Goal: Task Accomplishment & Management: Complete application form

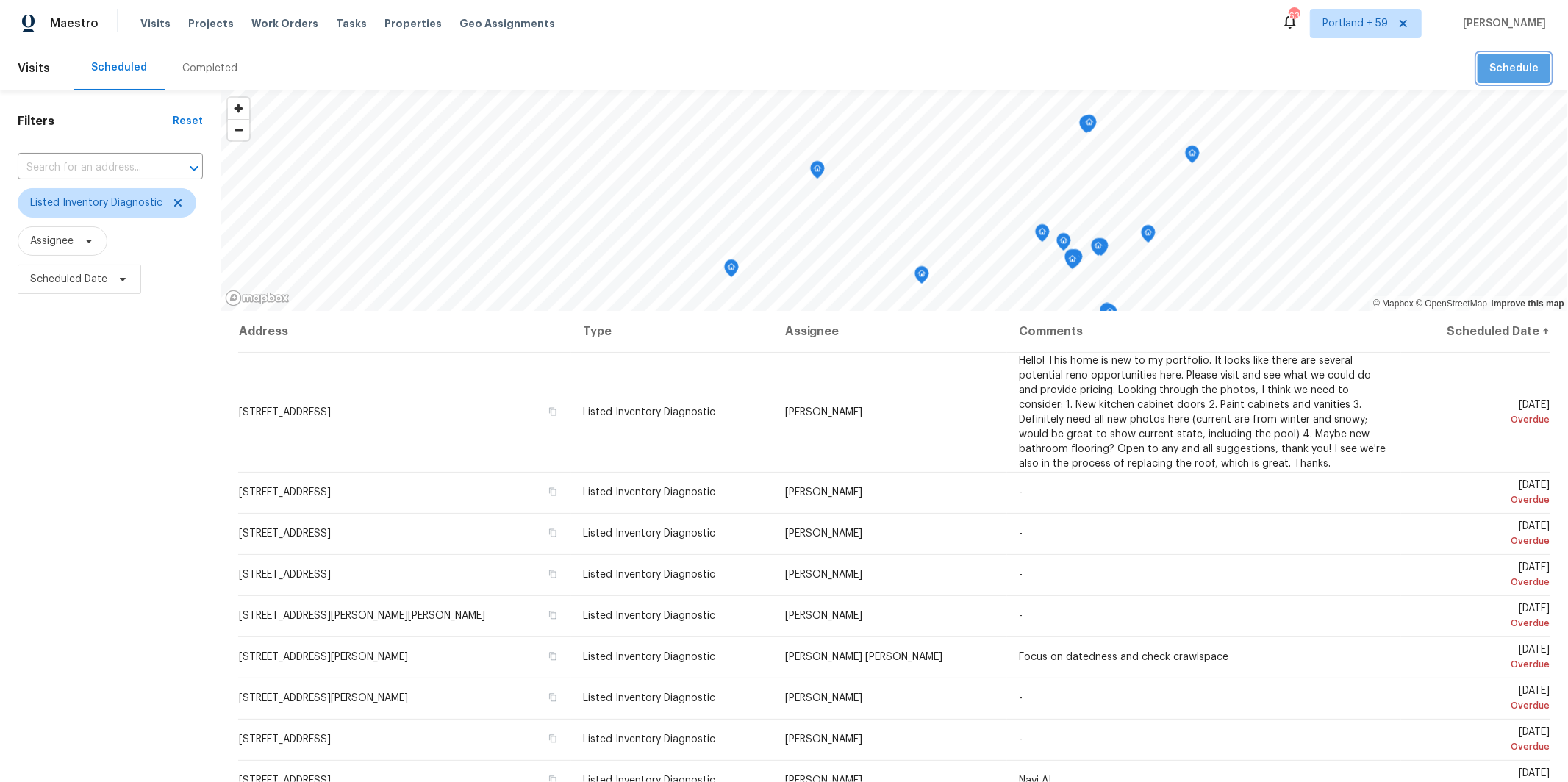
click at [1524, 75] on span "Schedule" at bounding box center [1514, 69] width 50 height 18
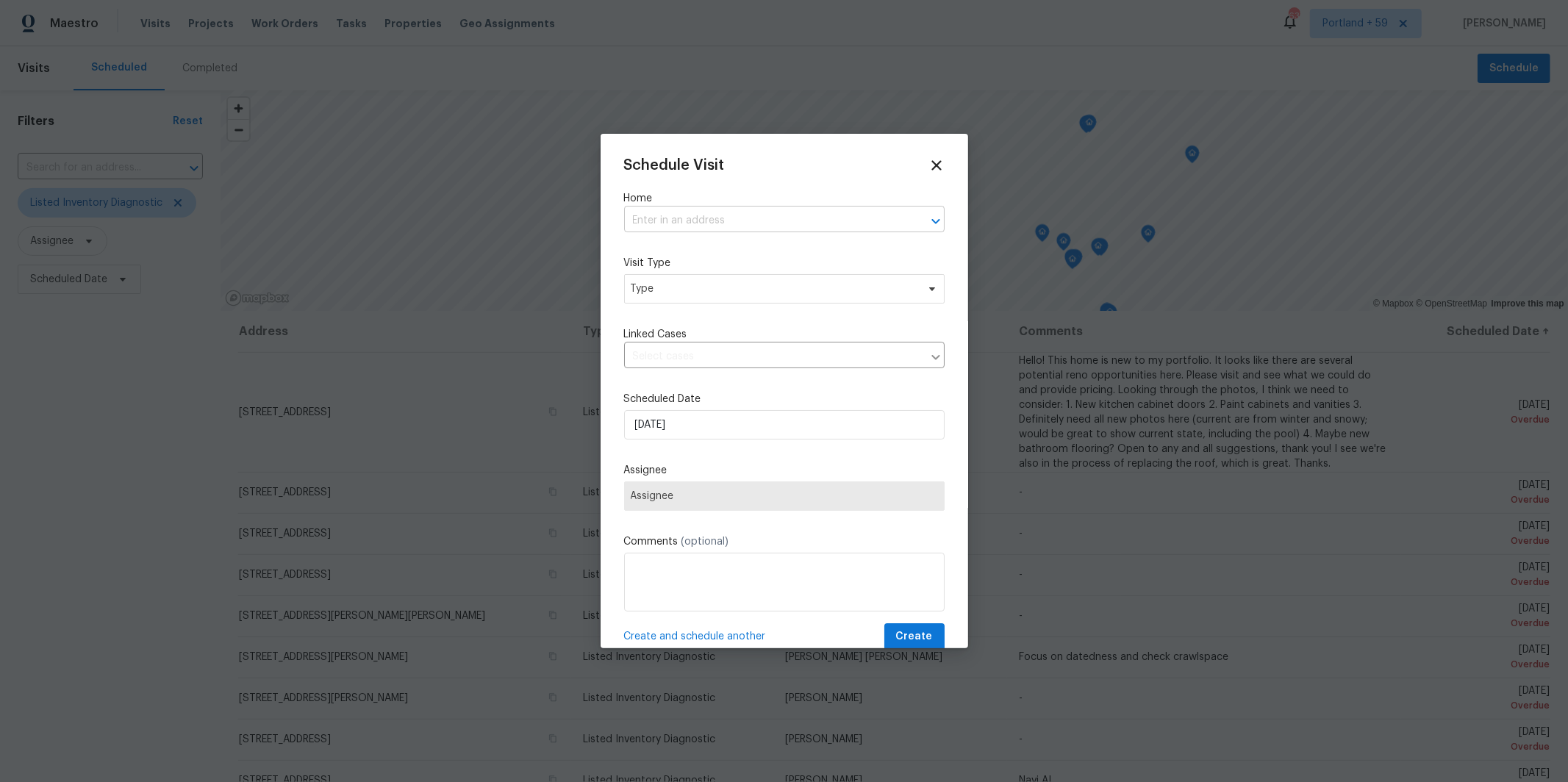
click at [717, 220] on input "text" at bounding box center [764, 220] width 279 height 23
type input "[STREET_ADDRESS]"
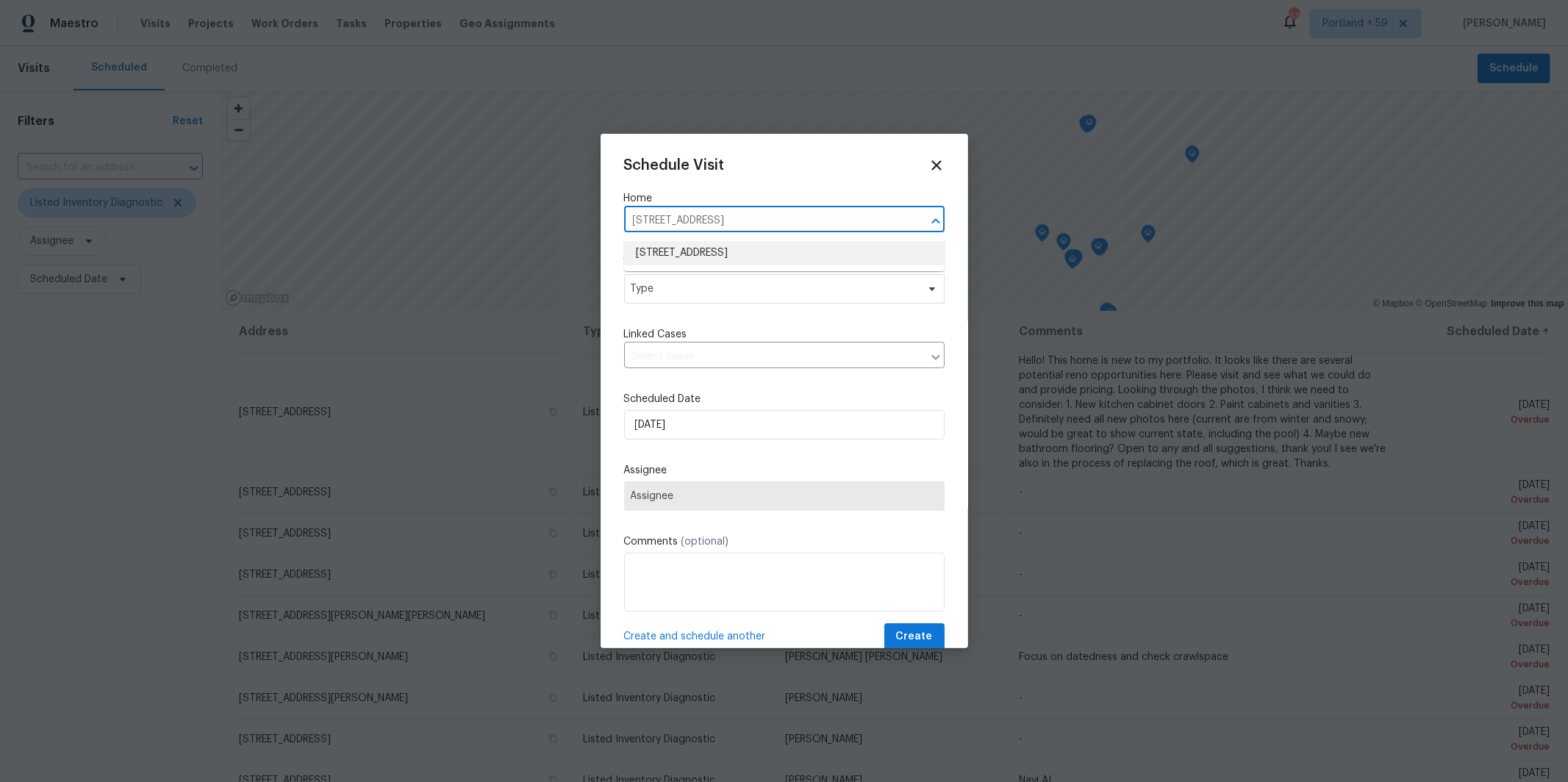
click at [708, 254] on li "[STREET_ADDRESS]" at bounding box center [785, 253] width 321 height 24
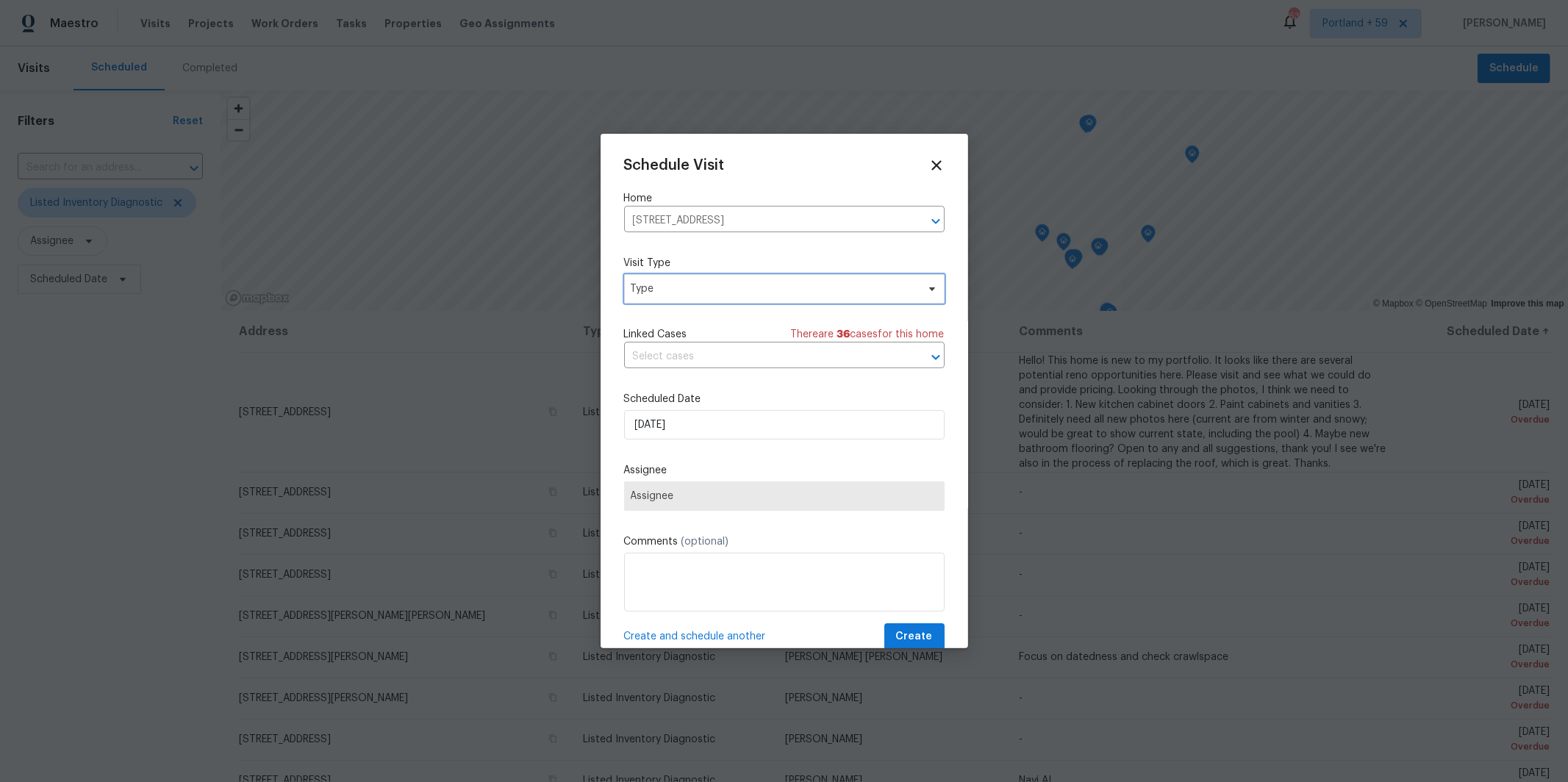
click at [689, 288] on span "Type" at bounding box center [773, 288] width 286 height 14
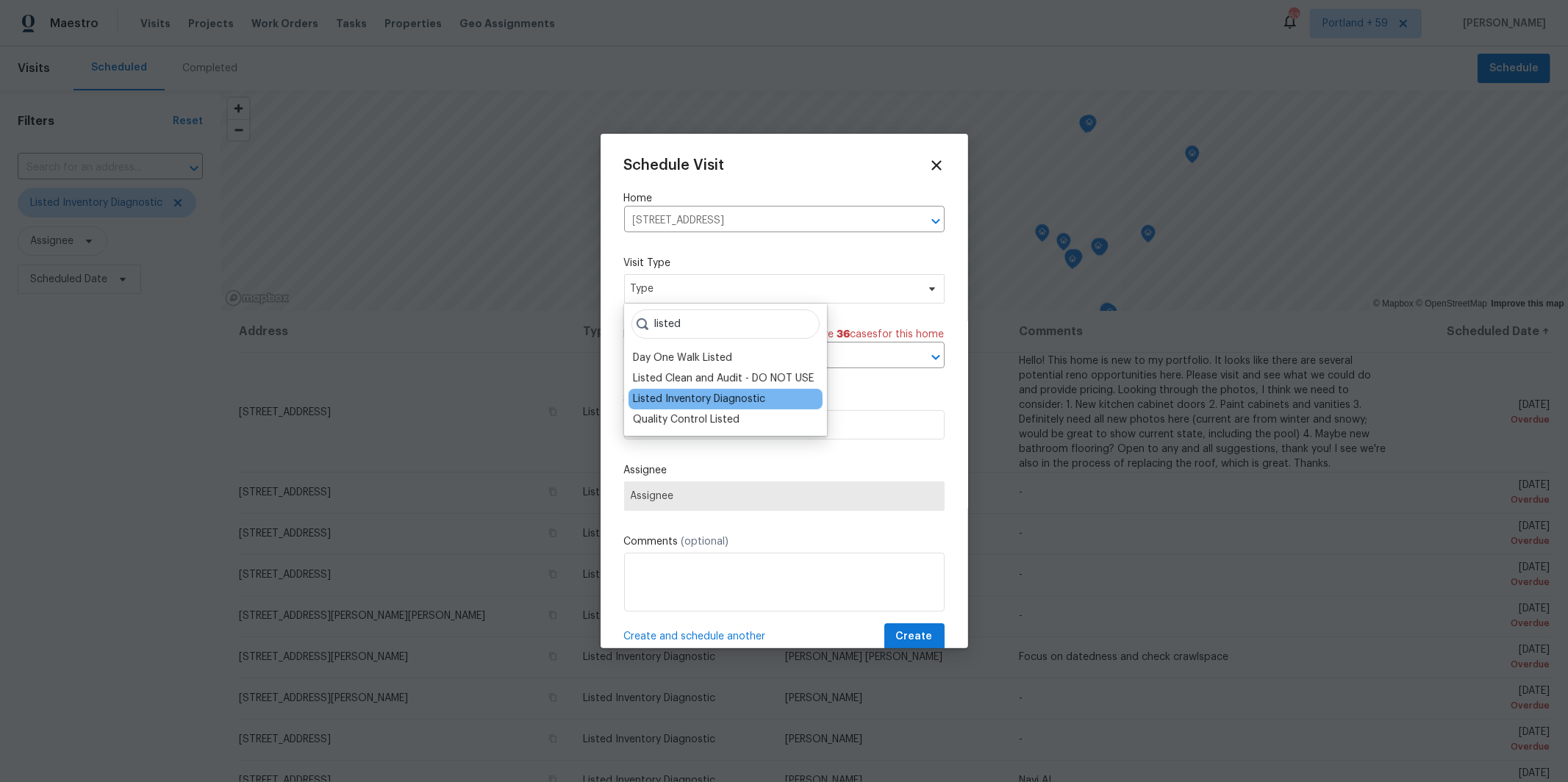
type input "listed"
click at [682, 397] on div "Listed Inventory Diagnostic" at bounding box center [699, 398] width 132 height 14
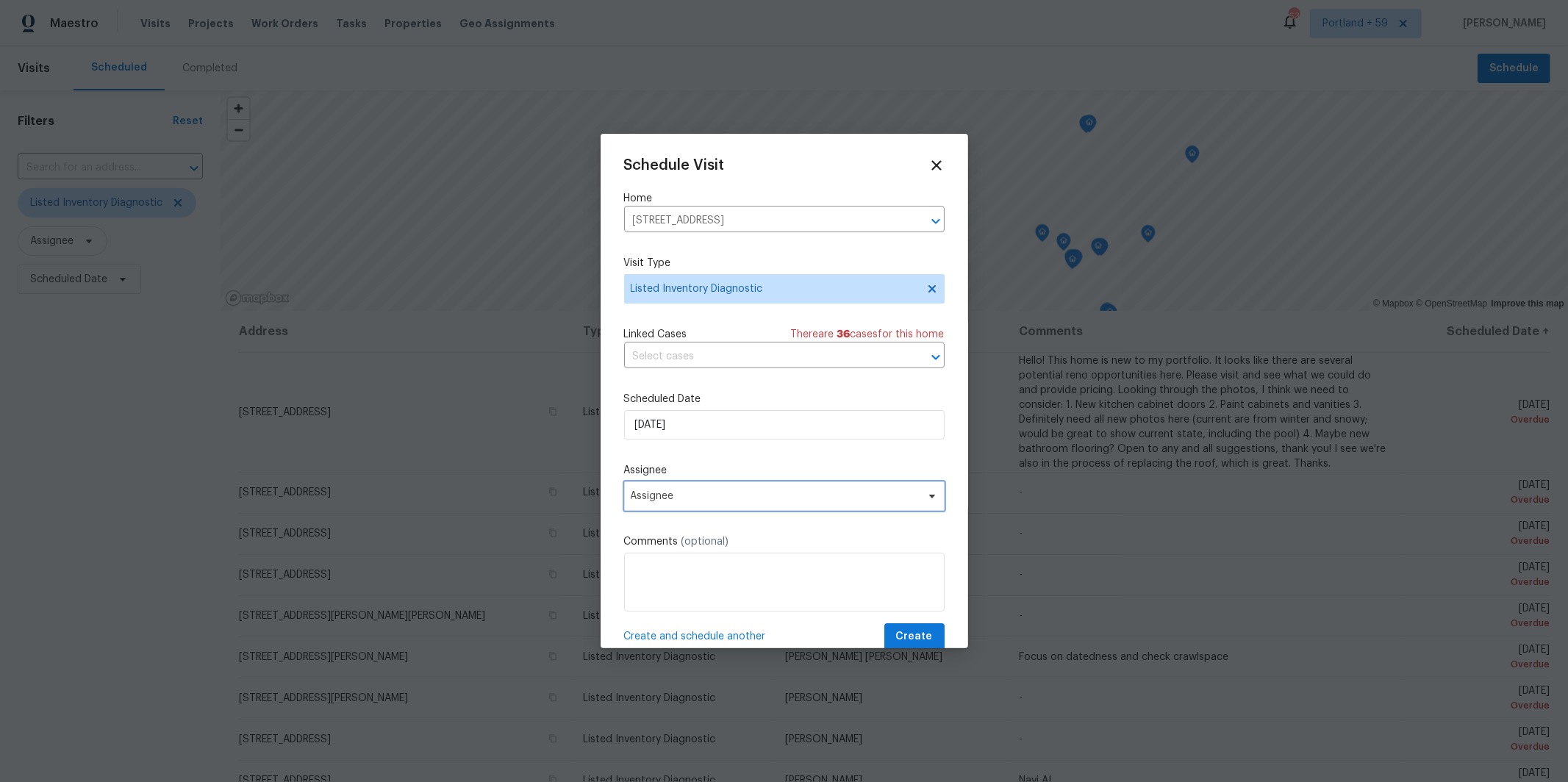
click at [694, 500] on span "Assignee" at bounding box center [774, 495] width 288 height 11
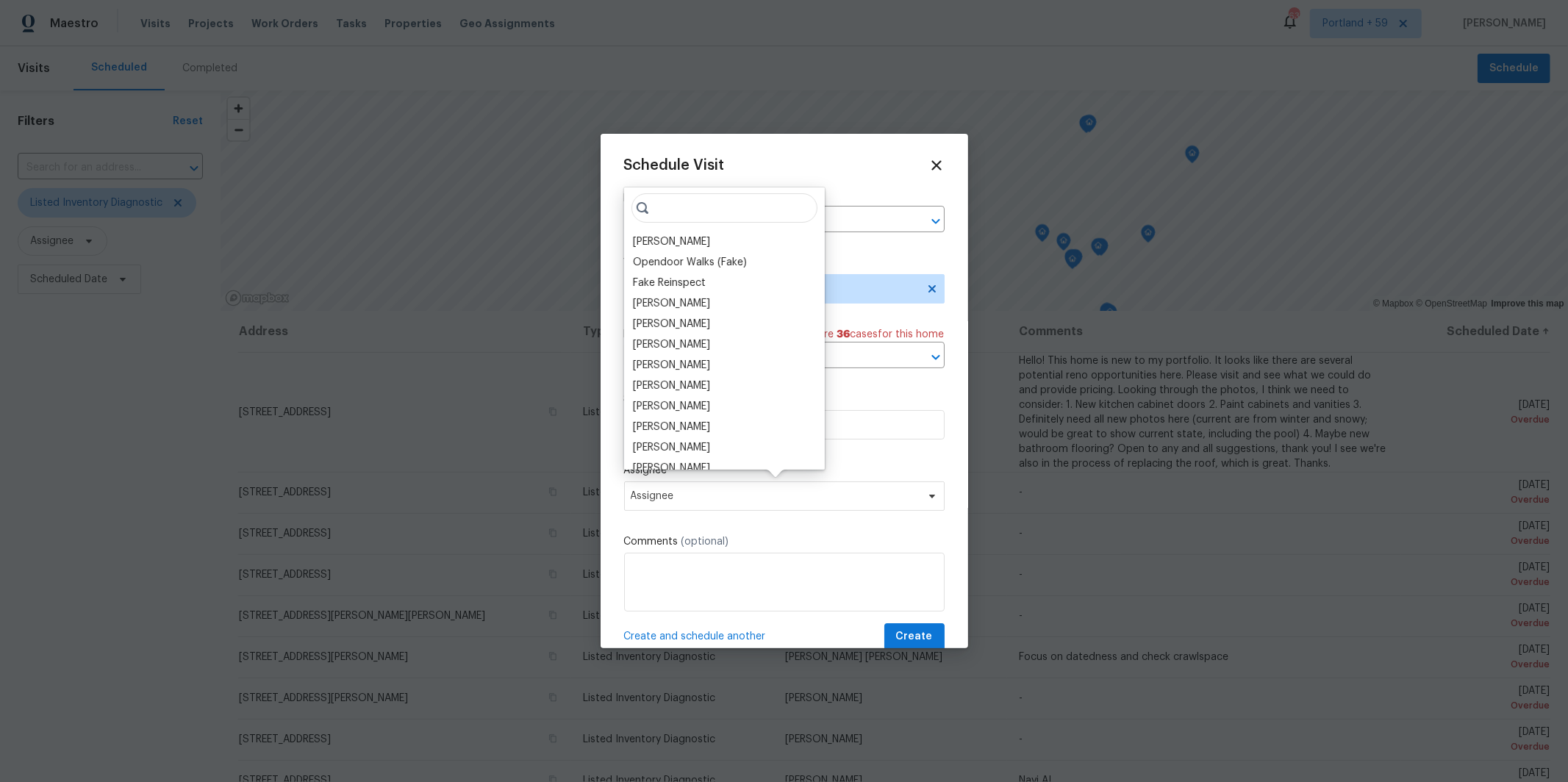
click at [692, 243] on div "[PERSON_NAME]" at bounding box center [671, 241] width 77 height 14
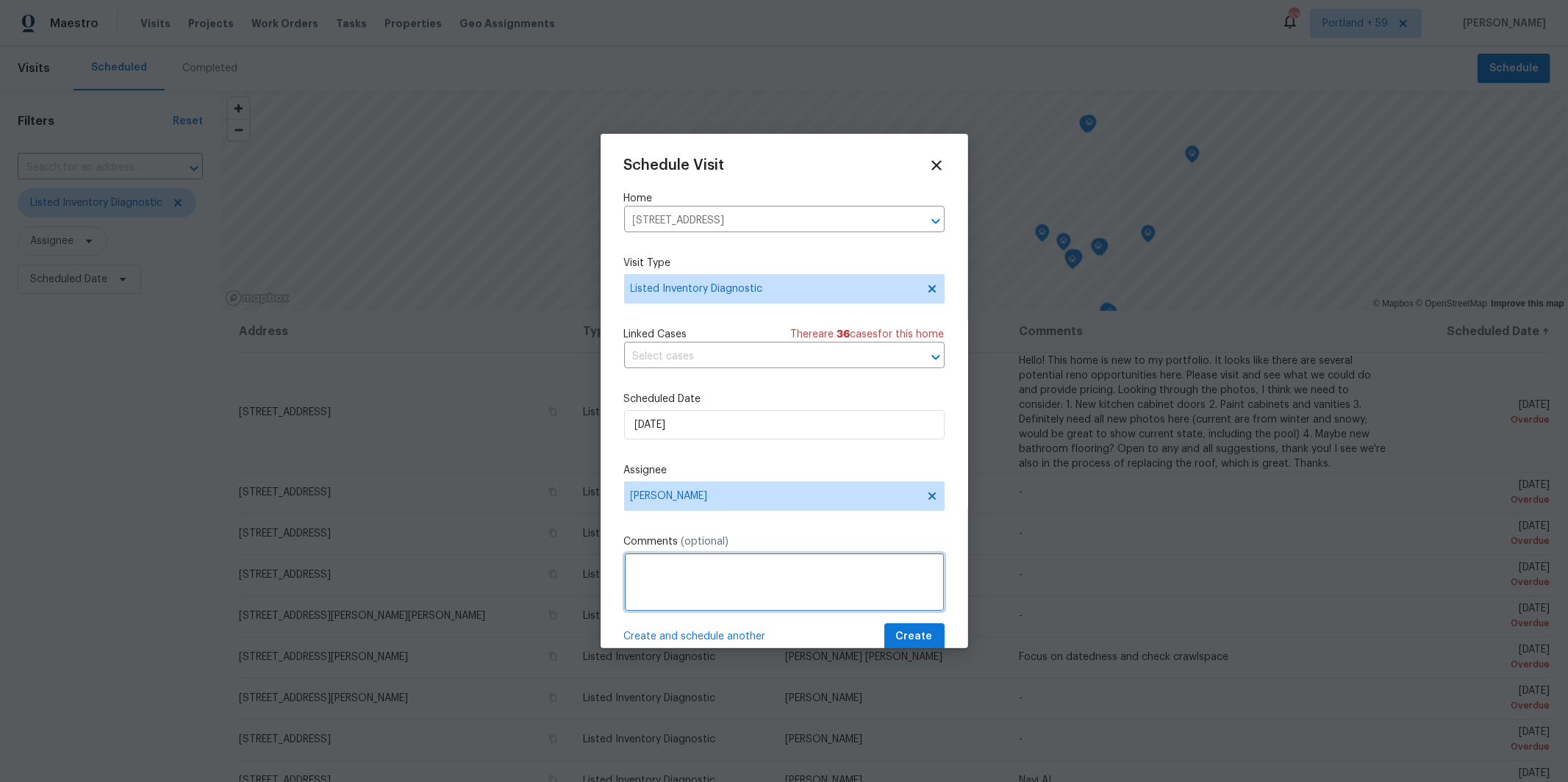
click at [668, 580] on textarea at bounding box center [785, 581] width 321 height 59
click at [706, 582] on textarea "Hi Alicia - I know we have had two LIDs visits here in the past - one by Winfor…" at bounding box center [785, 581] width 321 height 59
click at [822, 583] on textarea "Hi Alicia - I know we have had two LIDs visits here in the past - one by Winfor…" at bounding box center [785, 581] width 321 height 59
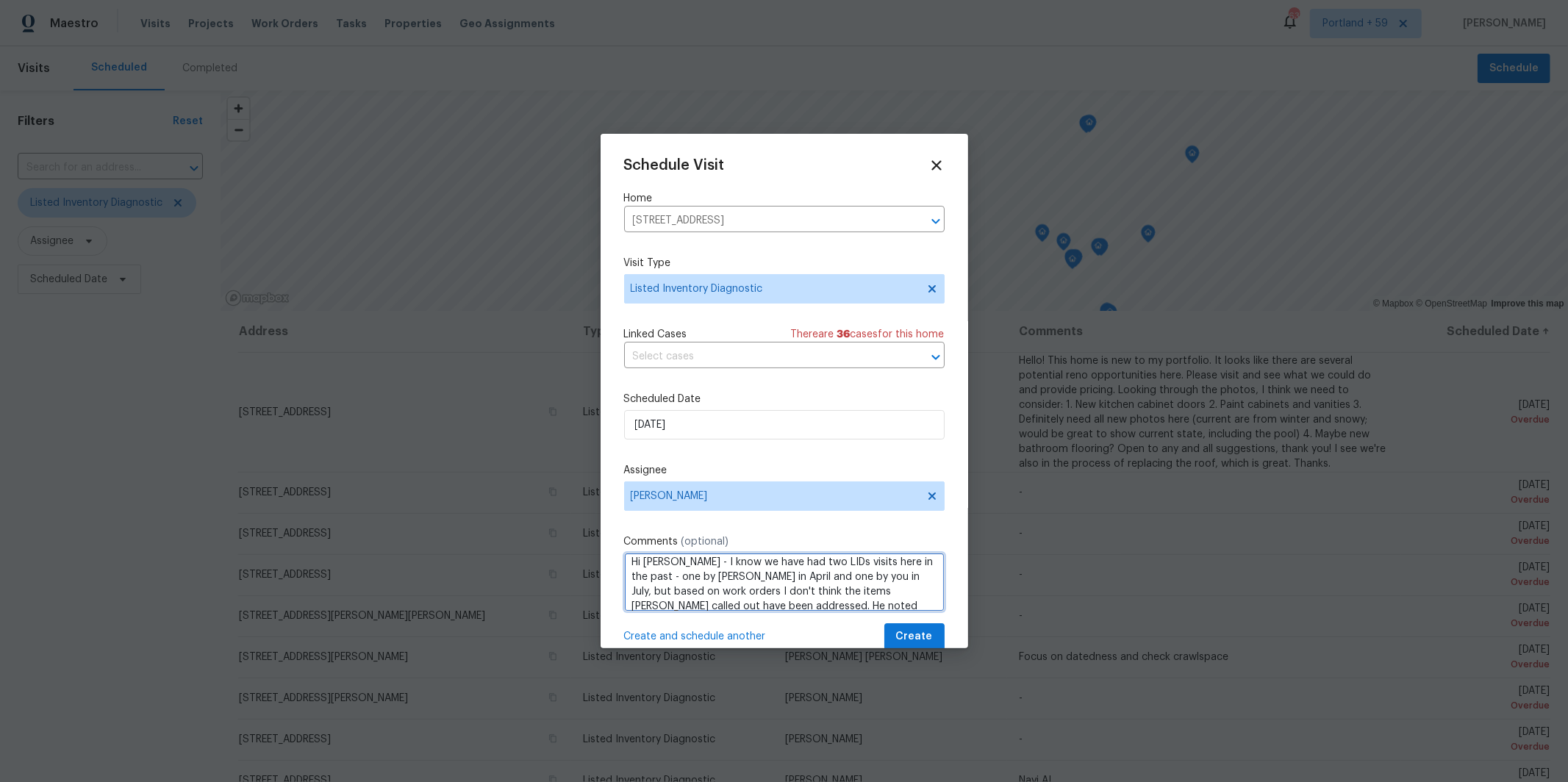
scroll to position [16, 0]
click at [924, 600] on textarea "Hi Alicia - I know we have had two LIDs visits here in the past - one by Winfor…" at bounding box center [785, 581] width 321 height 59
paste textarea "Extremely dirty and needs work definitely.; This home is dirty and needs update…"
click at [711, 584] on textarea "Hi Alicia - I know we have had two LIDs visits here in the past - one by Winfor…" at bounding box center [785, 581] width 321 height 59
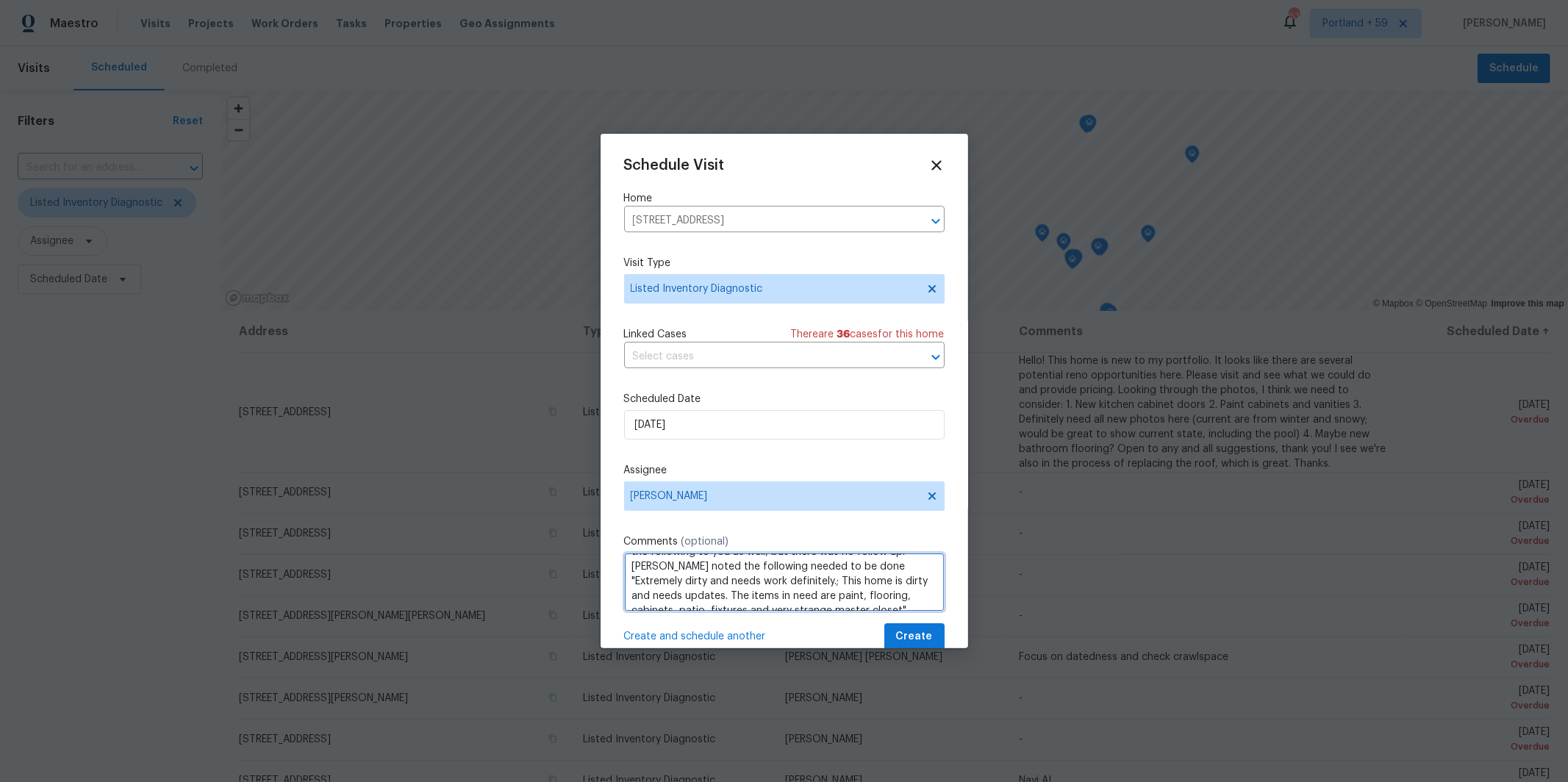
scroll to position [89, 0]
click at [915, 594] on textarea "Hi Alicia - I know we have had two LIDs visits here in the past - one by Winfor…" at bounding box center [785, 581] width 321 height 59
click at [861, 595] on textarea "Hi Alicia - I know we have had two LIDs visits here in the past - one by Winfor…" at bounding box center [785, 581] width 321 height 59
click at [918, 594] on textarea "Hi Alicia - I know we have had two LIDs visits here in the past - one by Winfor…" at bounding box center [785, 581] width 321 height 59
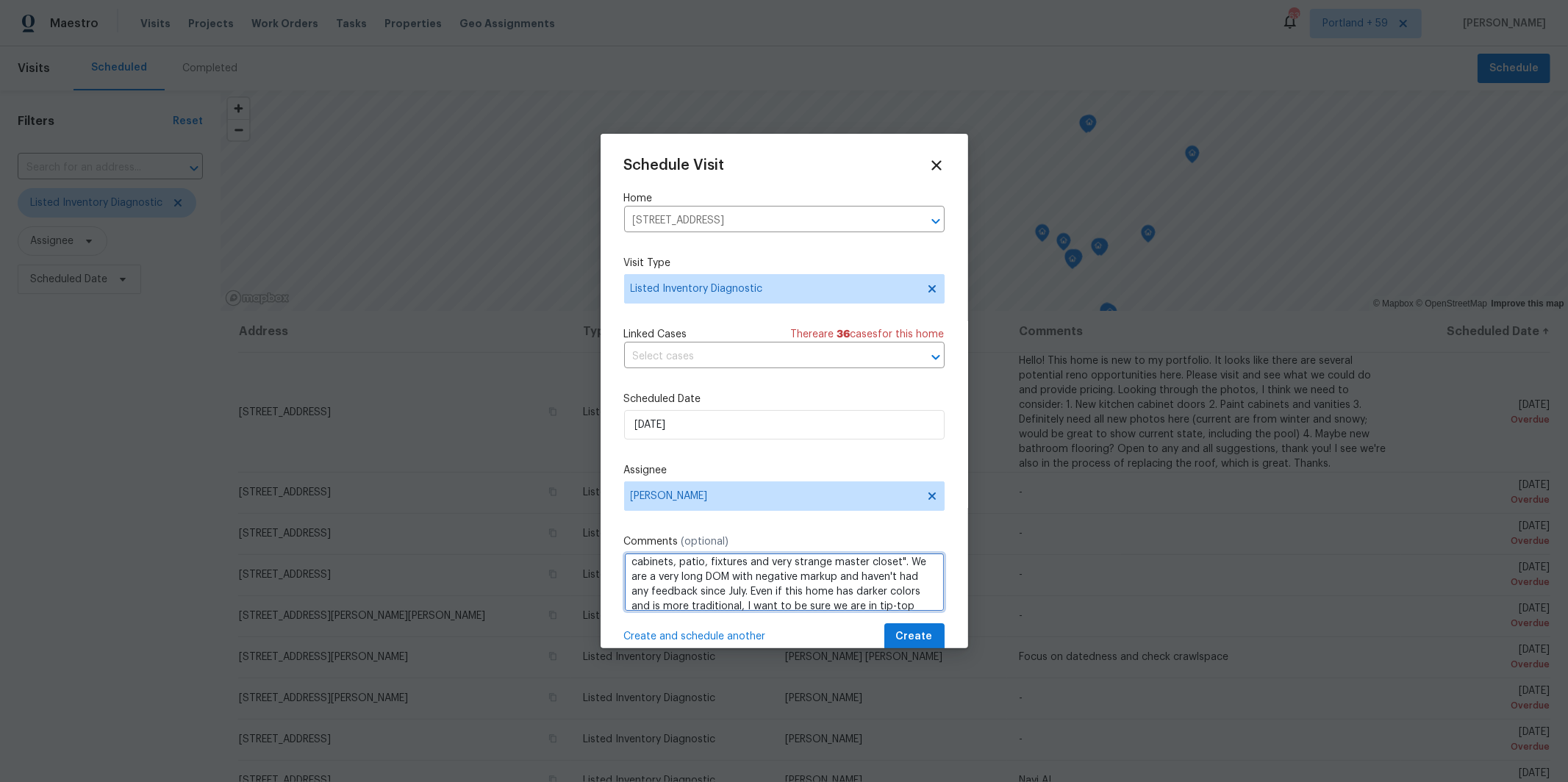
scroll to position [0, 0]
type textarea "Hi Alicia - I know we have had two LIDs visits here in the past - one by Winfor…"
click at [898, 635] on button "Create" at bounding box center [914, 637] width 60 height 27
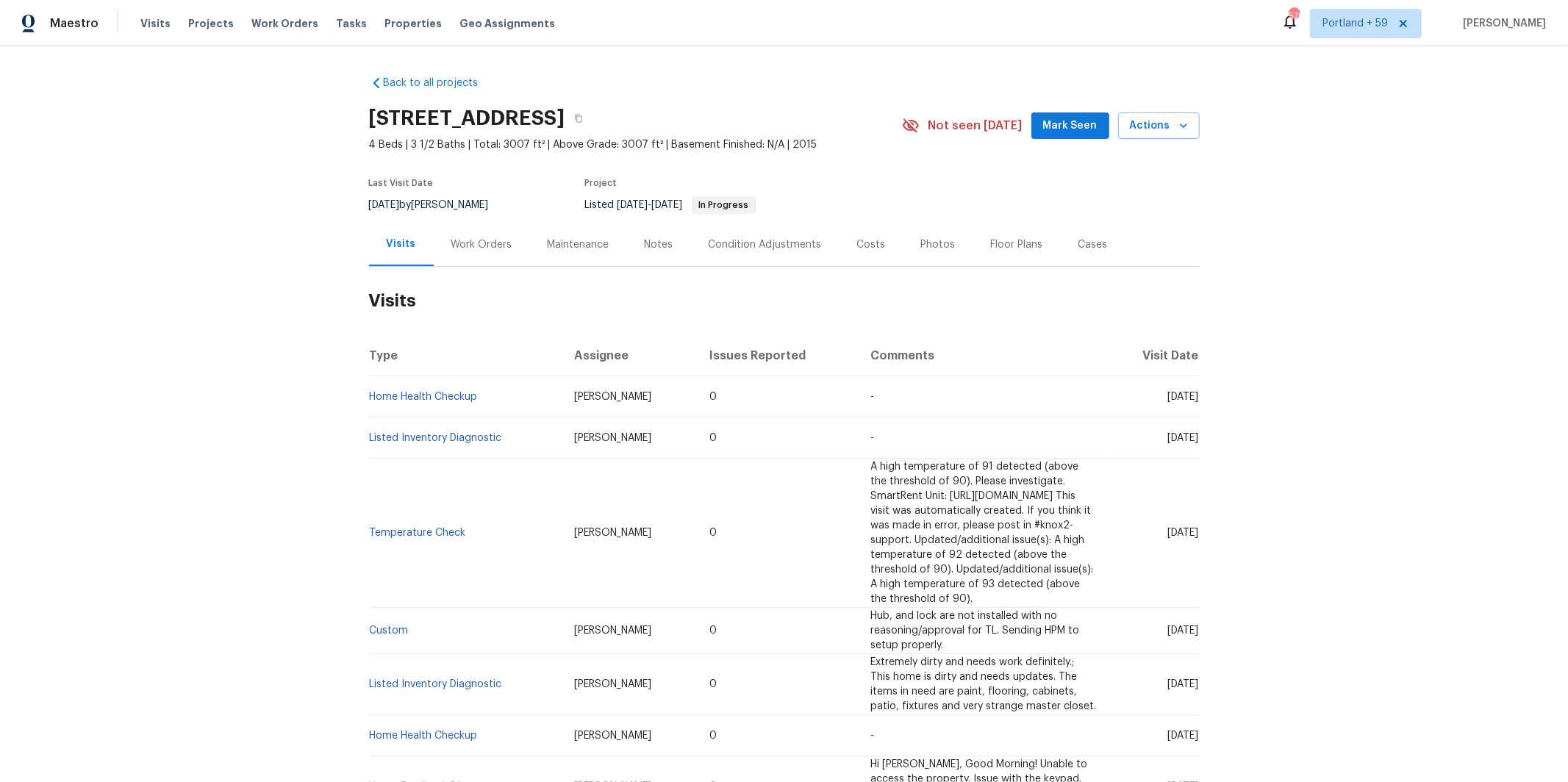
scroll to position [81, 0]
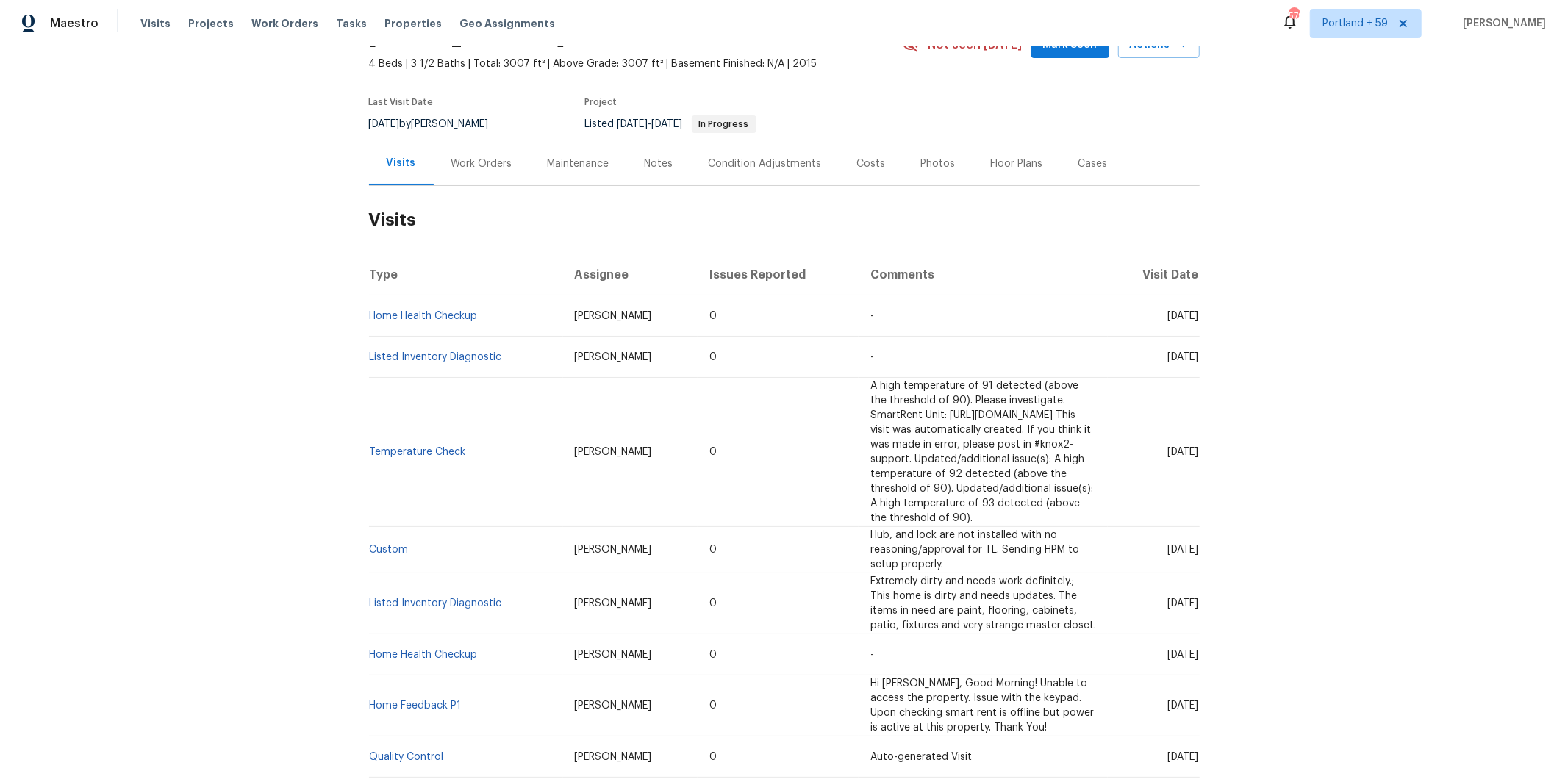
click at [427, 573] on td "Listed Inventory Diagnostic" at bounding box center [466, 603] width 194 height 61
click at [430, 598] on link "Listed Inventory Diagnostic" at bounding box center [435, 603] width 132 height 10
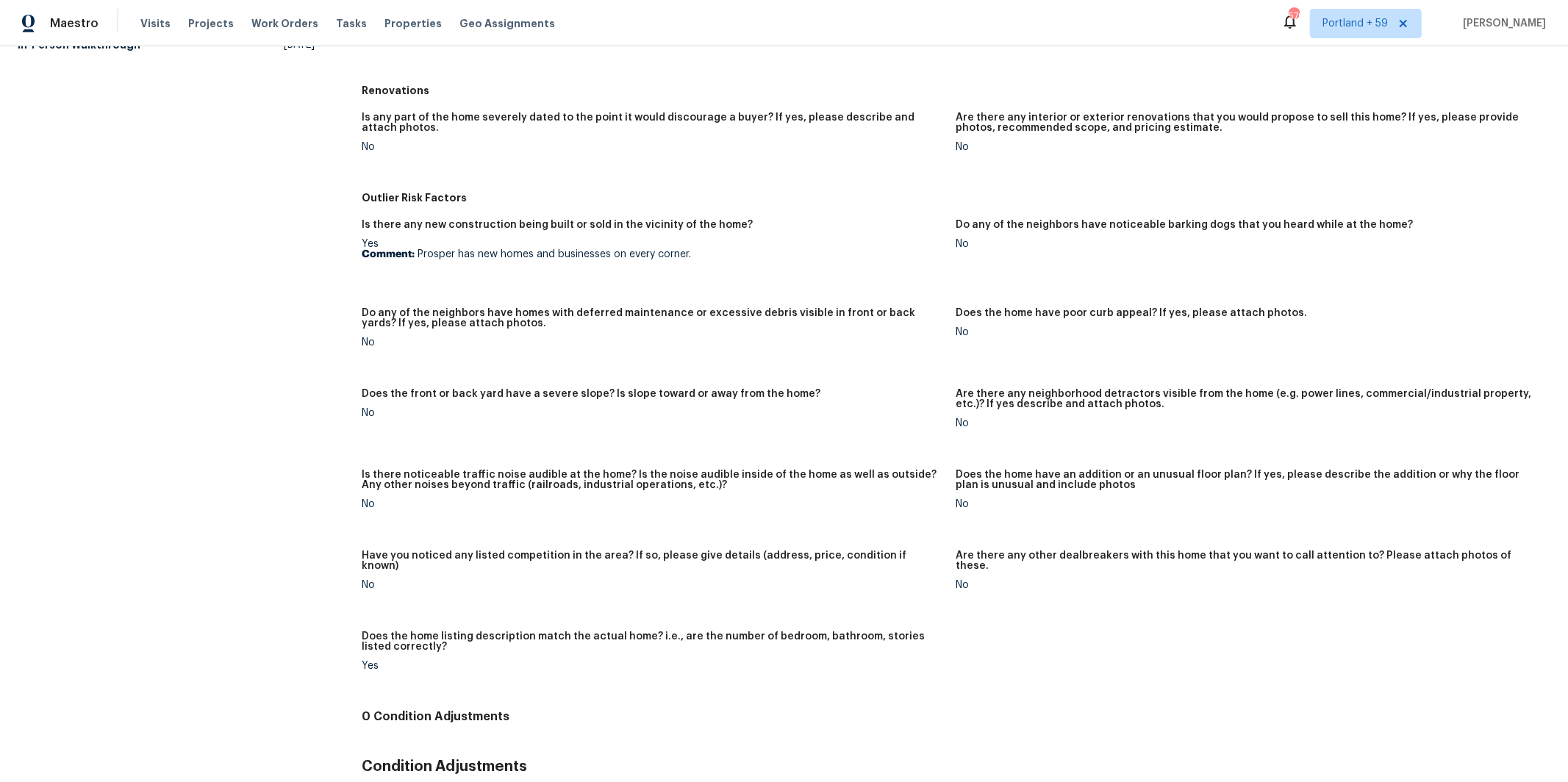
scroll to position [663, 0]
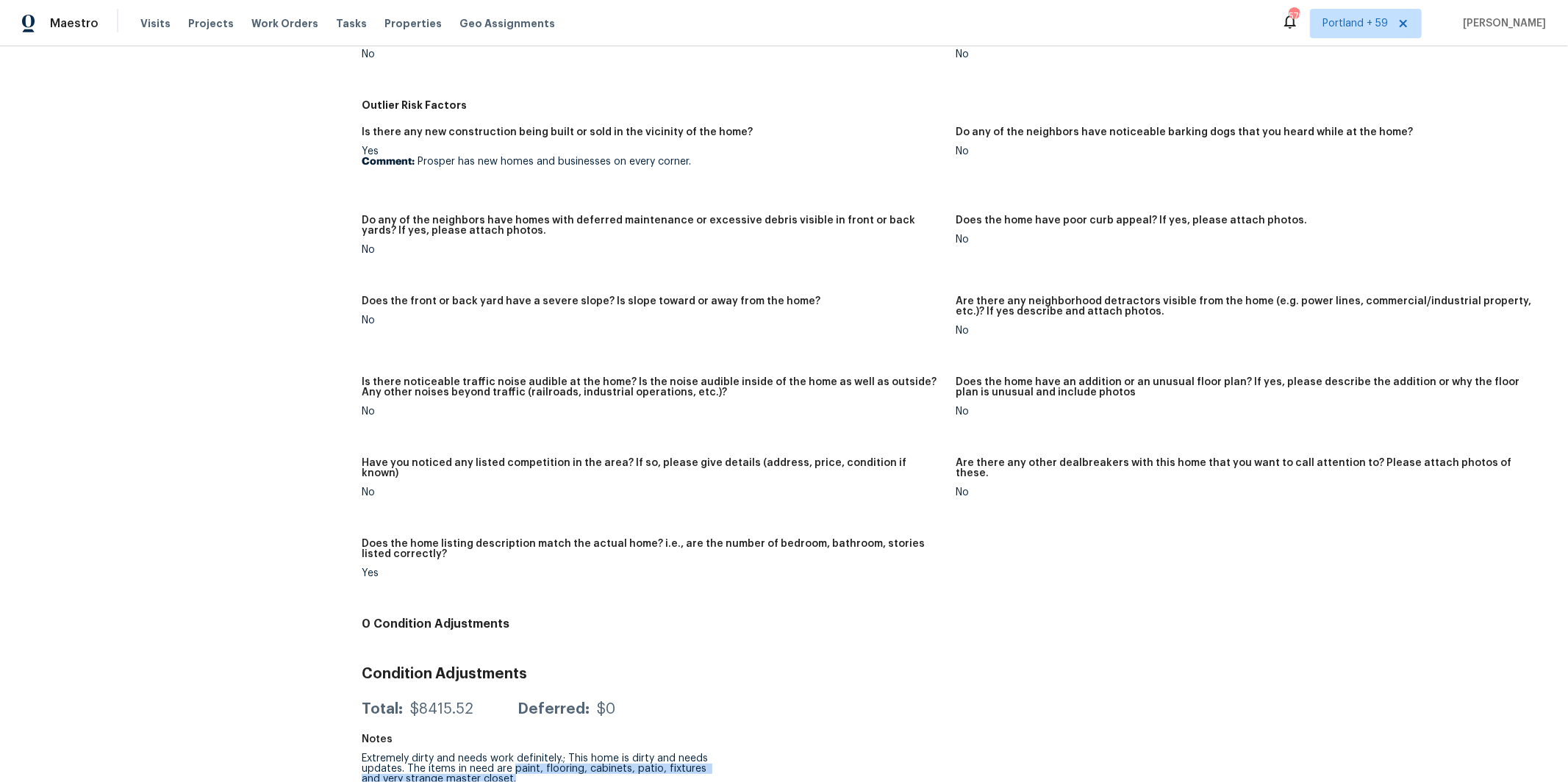
drag, startPoint x: 511, startPoint y: 762, endPoint x: 551, endPoint y: 767, distance: 40.3
click at [551, 767] on div "Extremely dirty and needs work definitely.; This home is dirty and needs update…" at bounding box center [540, 768] width 357 height 31
click at [360, 746] on div "All visits [STREET_ADDRESS] Home details Other Visits Home Health Checkup [DATE…" at bounding box center [784, 103] width 1533 height 1379
drag, startPoint x: 363, startPoint y: 746, endPoint x: 562, endPoint y: 771, distance: 200.6
click at [562, 771] on div "Extremely dirty and needs work definitely.; This home is dirty and needs update…" at bounding box center [540, 768] width 357 height 31
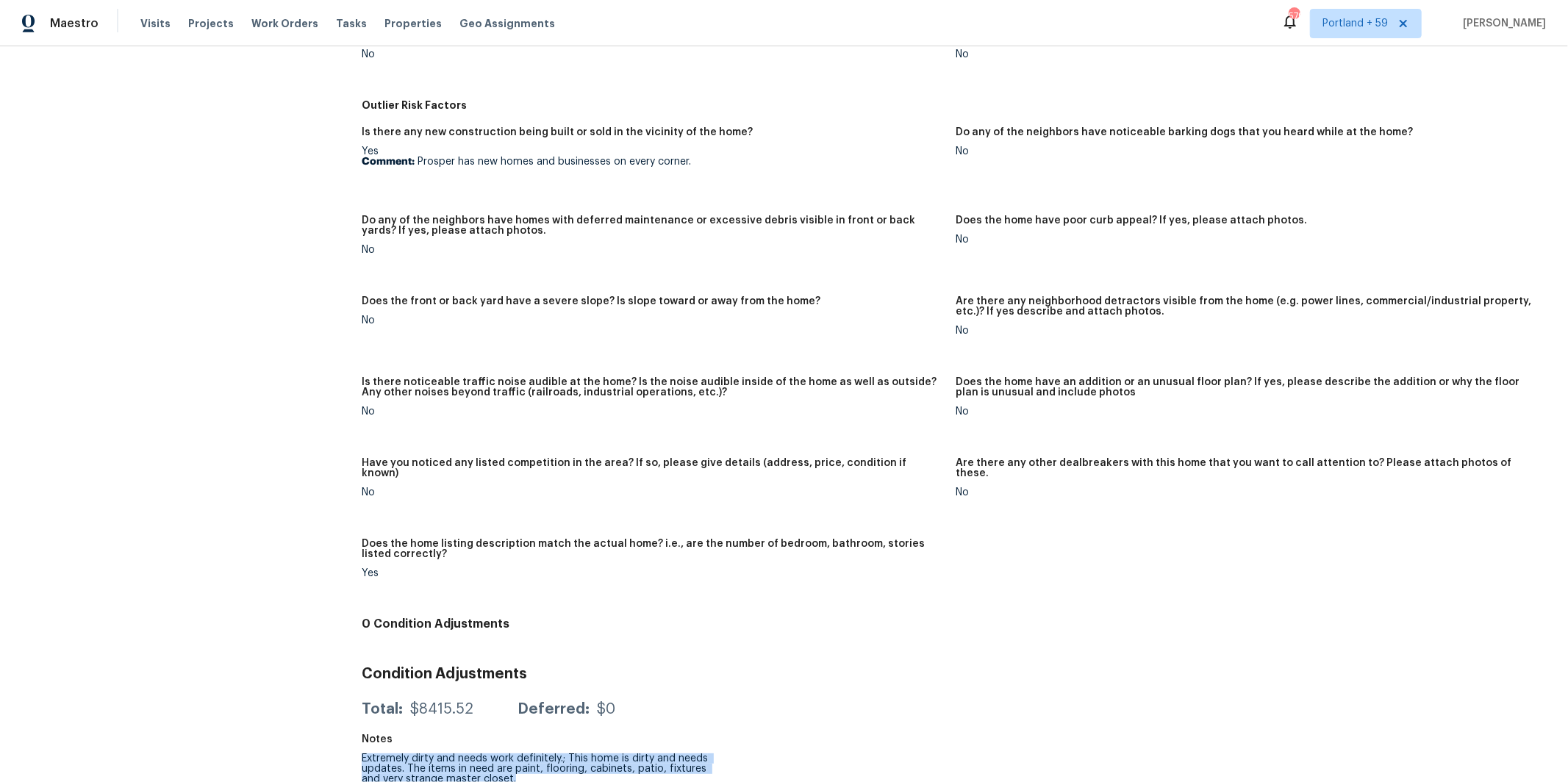
copy div "Extremely dirty and needs work definitely.; This home is dirty and needs update…"
